Goal: Download file/media

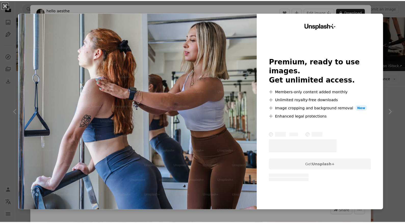
scroll to position [2240, 0]
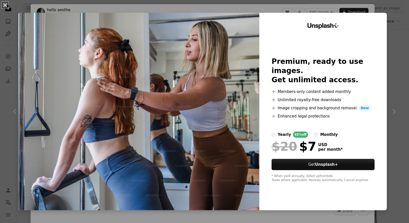
click at [7, 6] on button "An X shape" at bounding box center [5, 5] width 6 height 6
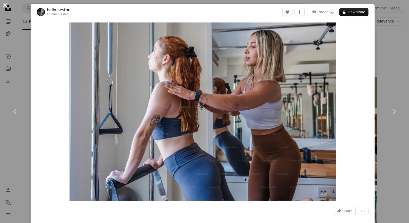
click at [5, 8] on button "An X shape" at bounding box center [5, 5] width 6 height 6
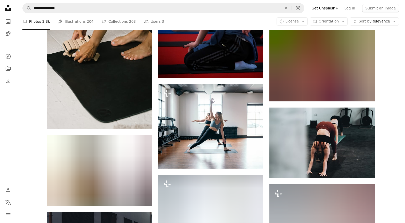
scroll to position [7262, 0]
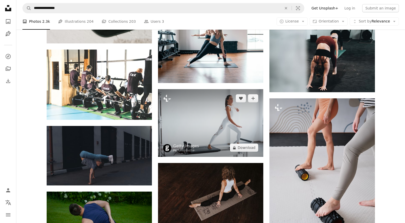
click at [200, 124] on img at bounding box center [210, 123] width 105 height 68
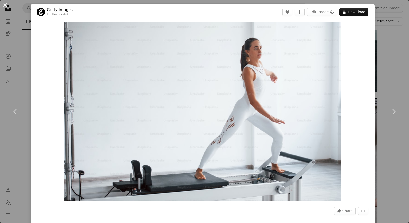
click at [5, 4] on button "An X shape" at bounding box center [5, 5] width 6 height 6
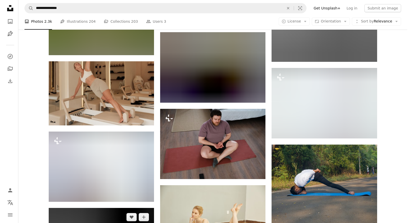
scroll to position [7652, 0]
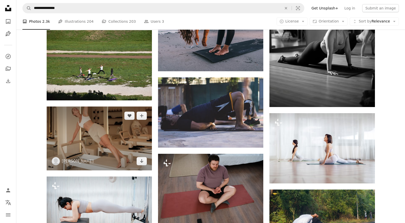
click at [89, 143] on img at bounding box center [99, 138] width 105 height 64
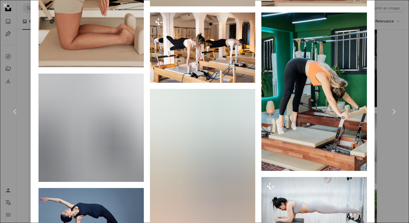
scroll to position [560, 0]
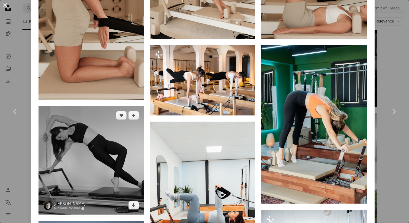
click at [107, 133] on img at bounding box center [90, 160] width 105 height 108
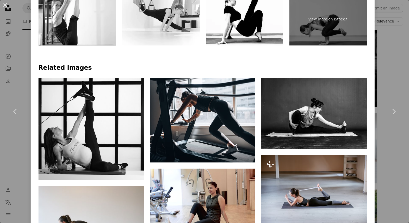
scroll to position [299, 0]
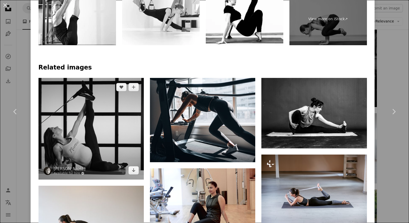
click at [111, 124] on img at bounding box center [90, 128] width 105 height 101
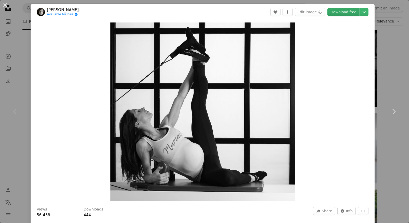
click at [340, 12] on link "Download free" at bounding box center [343, 12] width 32 height 8
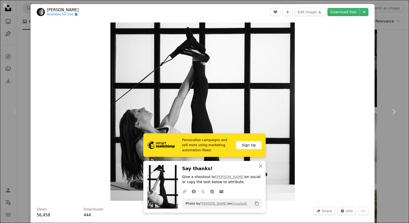
click at [388, 69] on div "An X shape Chevron left Chevron right Personalize campaigns and sell more using…" at bounding box center [204, 111] width 409 height 223
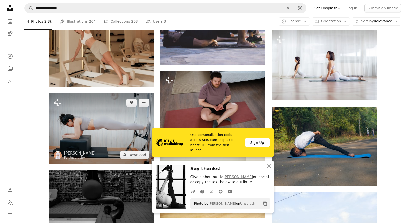
scroll to position [7731, 0]
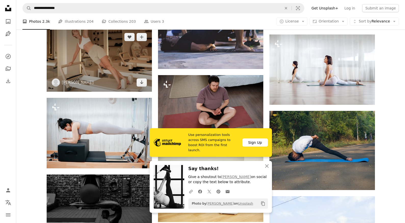
click at [106, 67] on img at bounding box center [99, 60] width 105 height 64
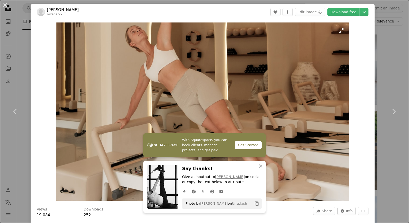
click at [262, 167] on icon "button" at bounding box center [261, 166] width 4 height 4
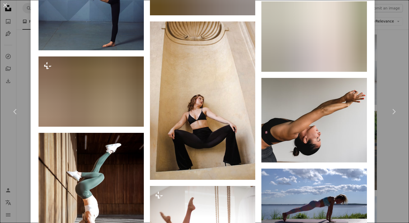
scroll to position [4491, 0]
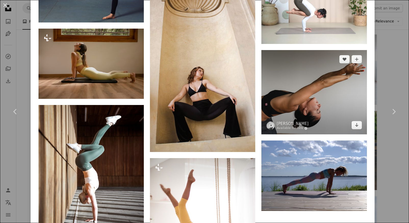
click at [323, 88] on img at bounding box center [313, 92] width 105 height 84
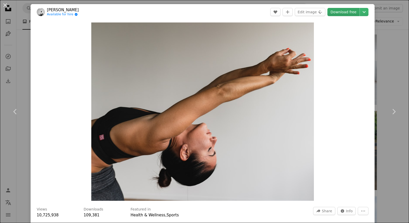
click at [343, 11] on link "Download free" at bounding box center [343, 12] width 32 height 8
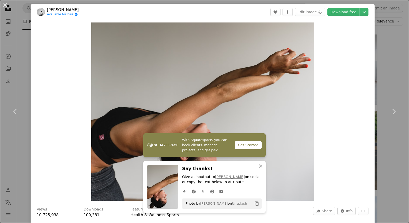
click at [260, 166] on icon "An X shape" at bounding box center [260, 166] width 6 height 6
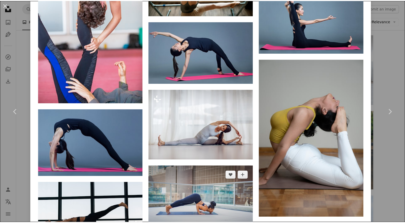
scroll to position [1091, 0]
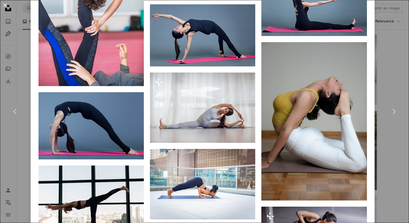
click at [3, 5] on button "An X shape" at bounding box center [5, 5] width 6 height 6
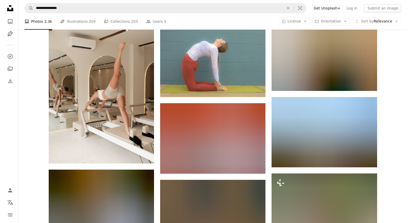
scroll to position [8290, 0]
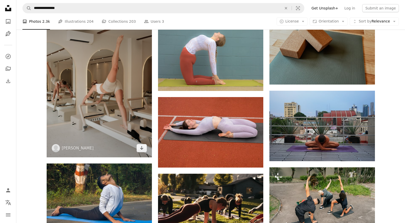
click at [92, 111] on img at bounding box center [99, 82] width 105 height 149
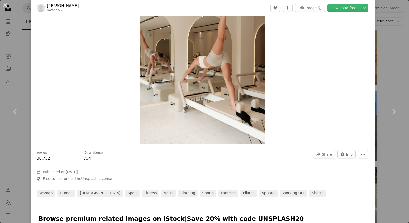
scroll to position [217, 0]
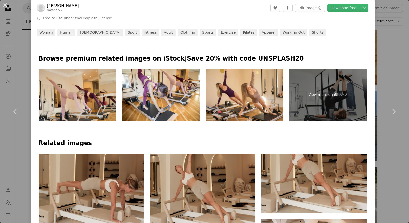
click at [77, 96] on img at bounding box center [76, 95] width 77 height 52
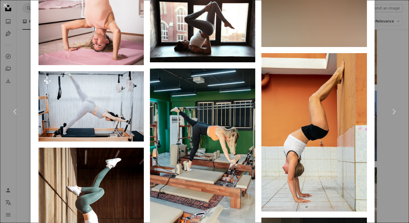
scroll to position [506, 0]
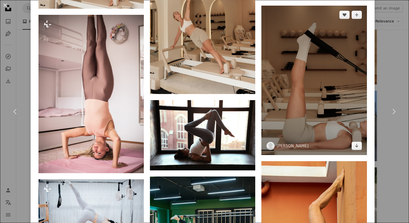
click at [300, 112] on img at bounding box center [313, 80] width 105 height 149
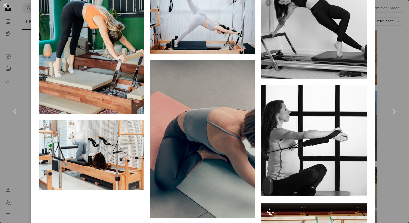
scroll to position [911, 0]
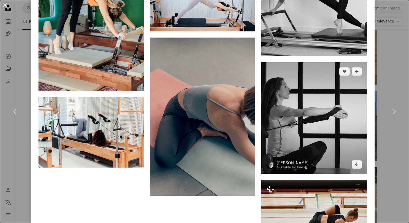
click at [330, 112] on img at bounding box center [313, 117] width 105 height 111
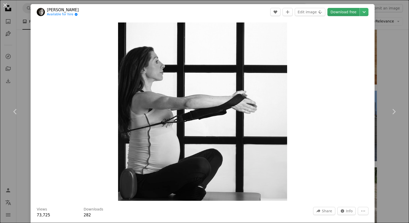
click at [341, 11] on link "Download free" at bounding box center [343, 12] width 32 height 8
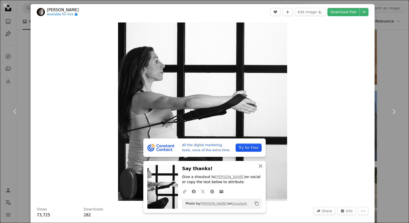
click at [262, 164] on icon "An X shape" at bounding box center [260, 166] width 6 height 6
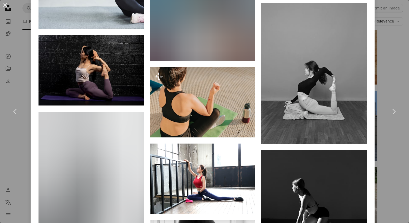
scroll to position [1313, 0]
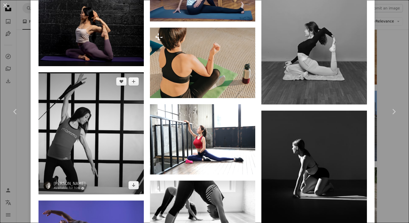
click at [76, 143] on img at bounding box center [90, 133] width 105 height 122
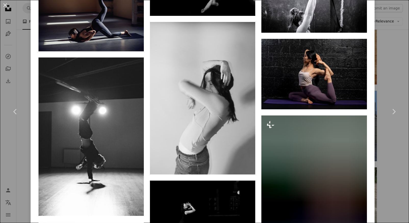
scroll to position [661, 0]
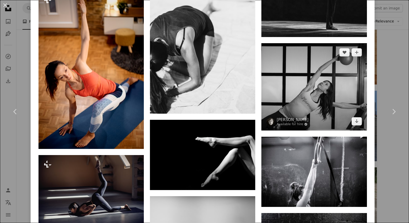
click at [316, 101] on img at bounding box center [313, 86] width 105 height 87
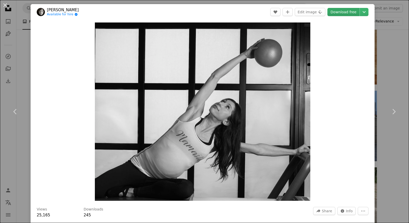
click at [341, 10] on link "Download free" at bounding box center [343, 12] width 32 height 8
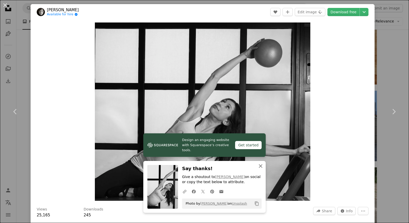
click at [259, 167] on icon "An X shape" at bounding box center [260, 166] width 6 height 6
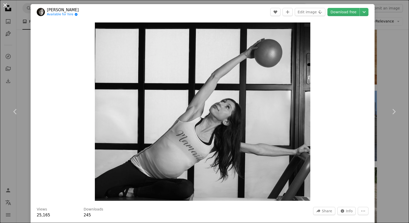
click at [4, 6] on button "An X shape" at bounding box center [5, 5] width 6 height 6
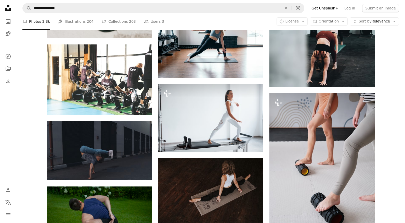
scroll to position [7019, 0]
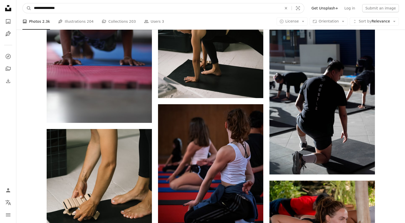
click at [75, 9] on input "**********" at bounding box center [155, 8] width 249 height 10
click at [23, 3] on button "A magnifying glass" at bounding box center [27, 8] width 9 height 10
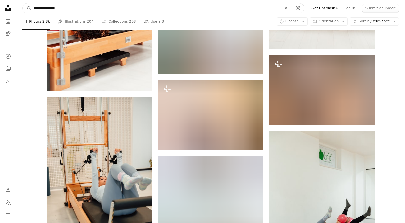
scroll to position [3932, 0]
